Goal: Transaction & Acquisition: Purchase product/service

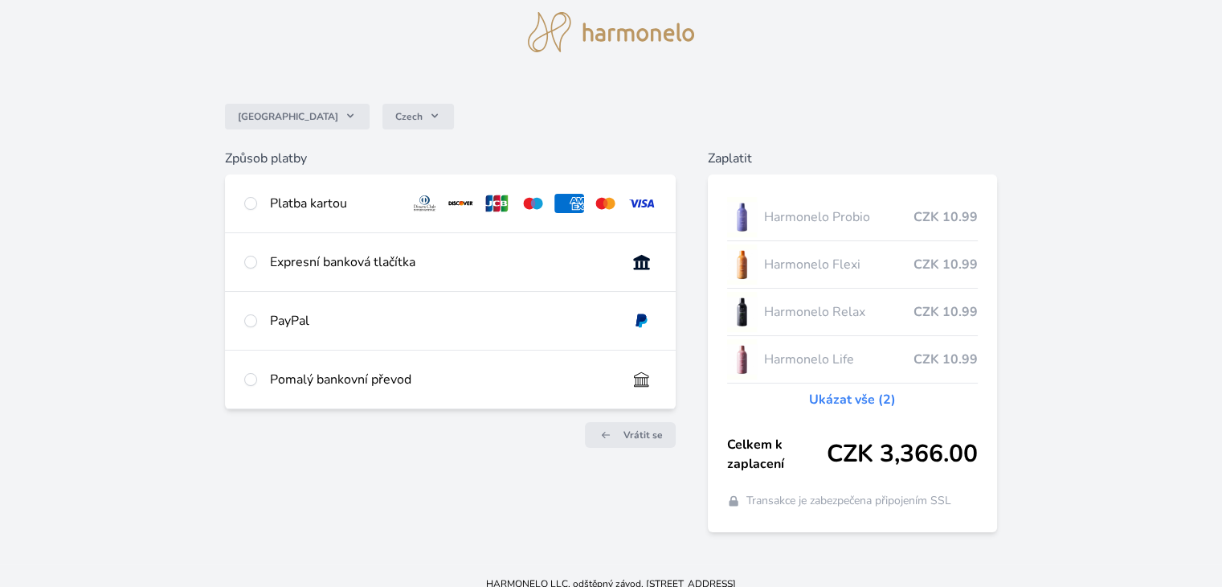
scroll to position [68, 0]
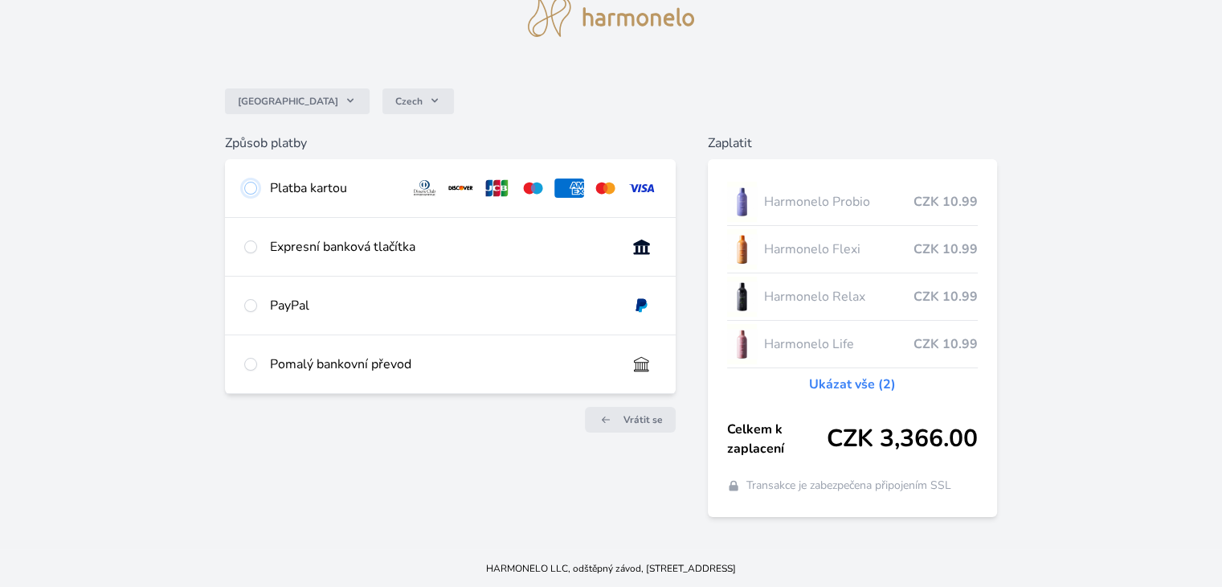
click at [255, 188] on input "radio" at bounding box center [250, 188] width 13 height 13
radio input "true"
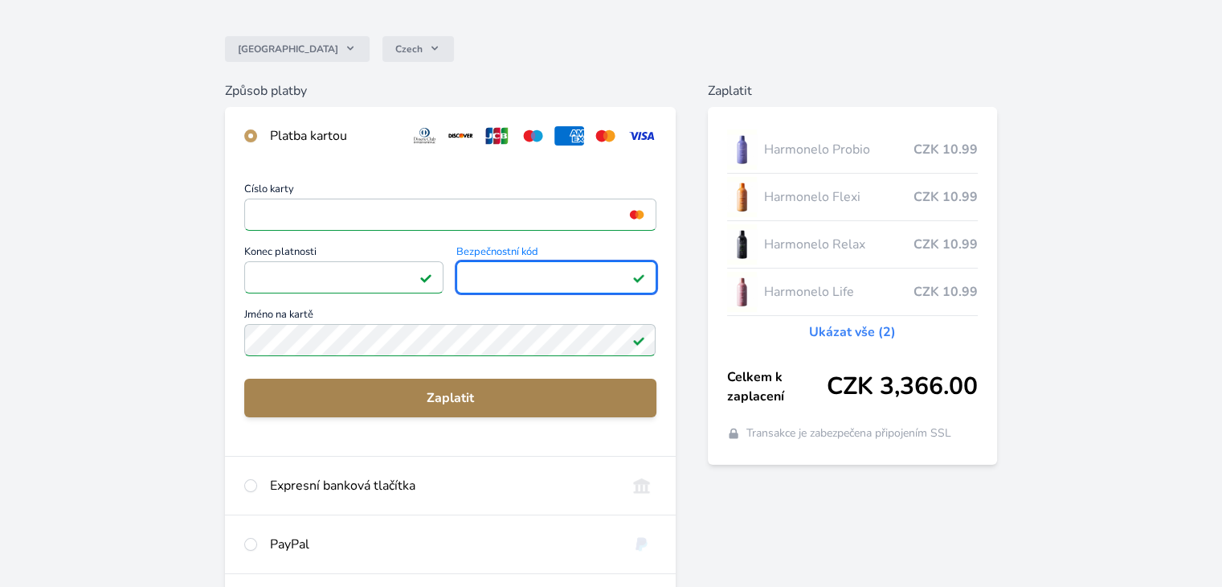
scroll to position [148, 0]
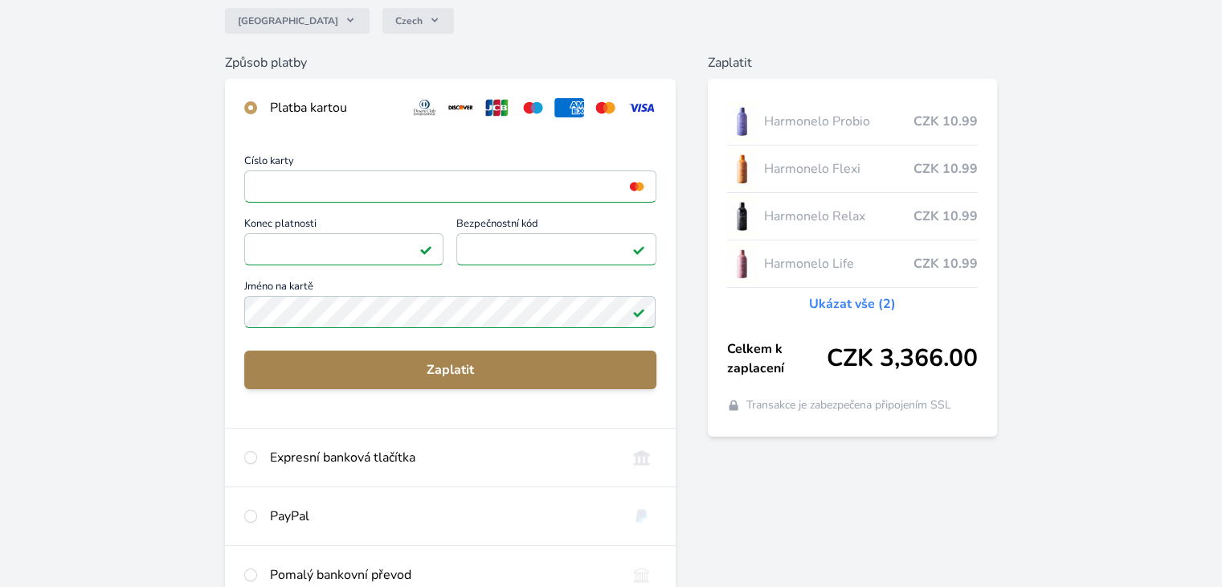
click at [438, 361] on span "Zaplatit" at bounding box center [450, 369] width 386 height 19
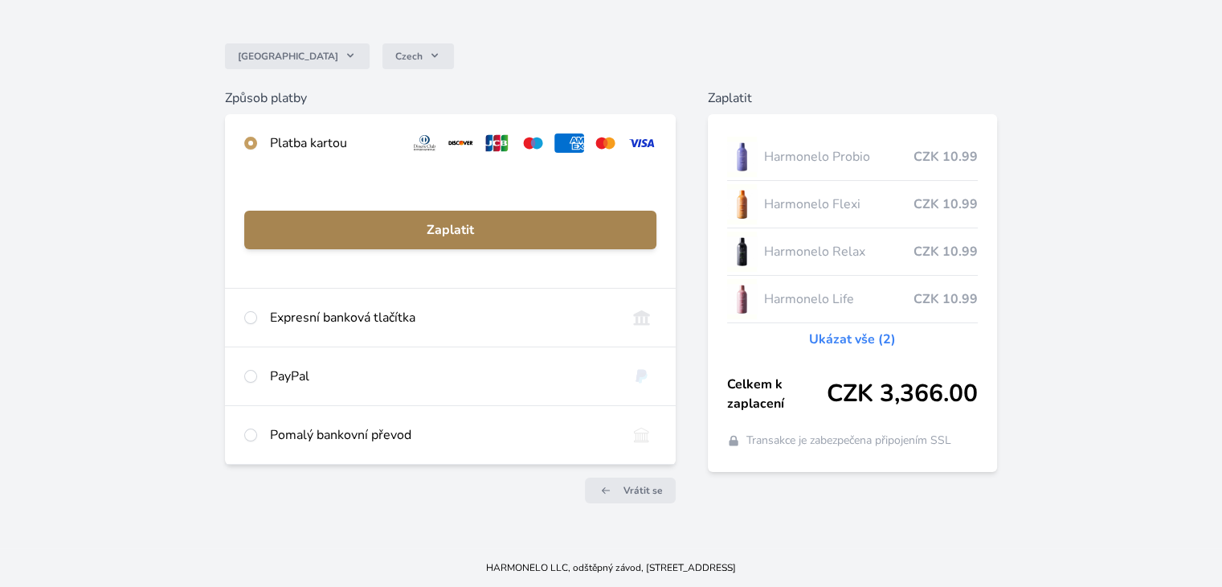
scroll to position [113, 0]
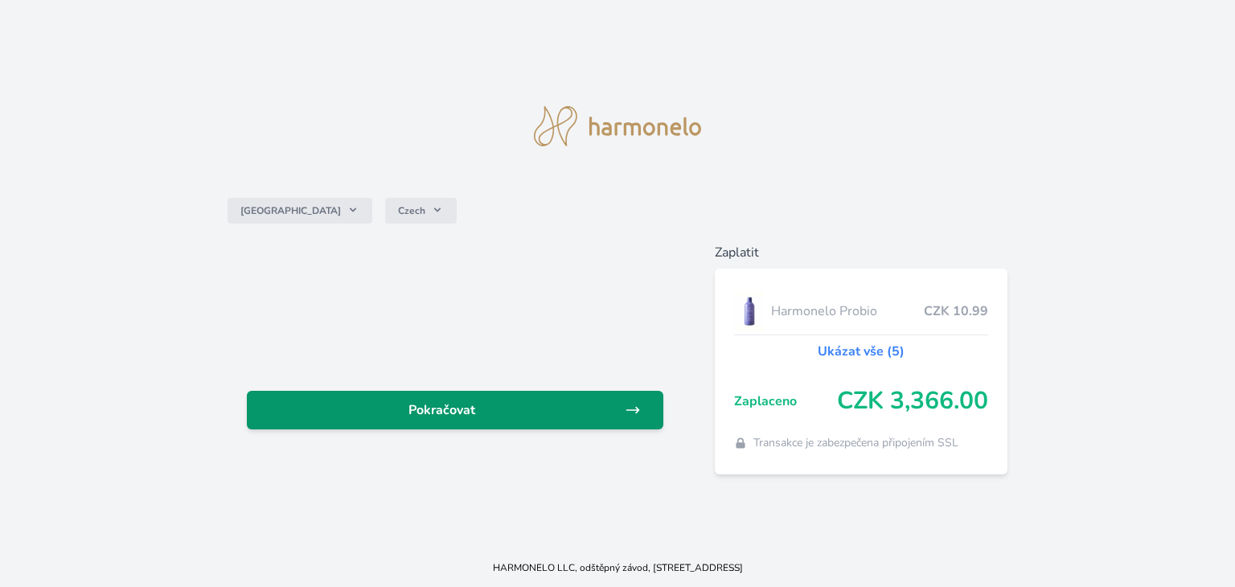
click at [454, 419] on span "Pokračovat" at bounding box center [442, 409] width 365 height 19
